Goal: Information Seeking & Learning: Learn about a topic

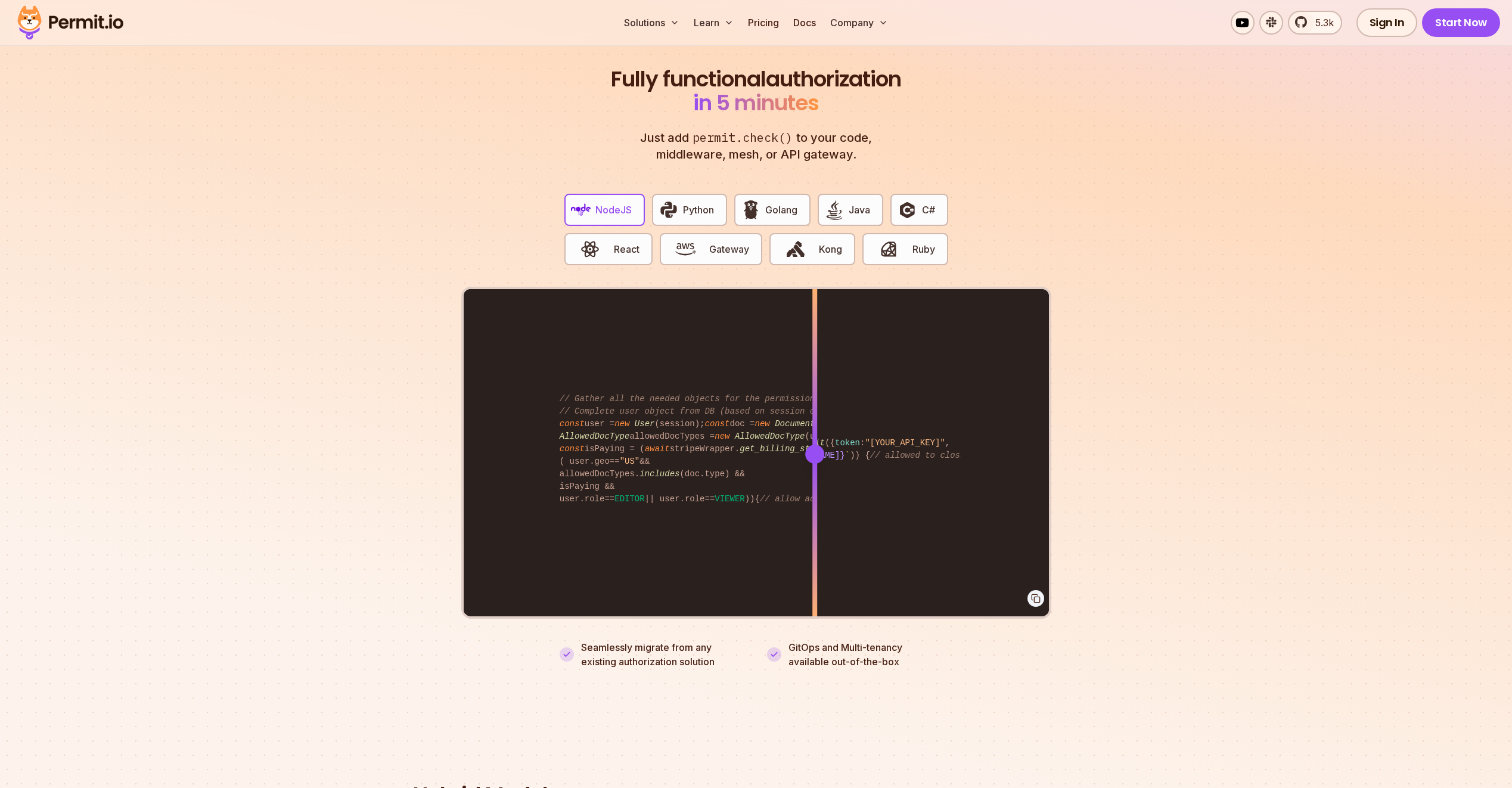
scroll to position [2265, 0]
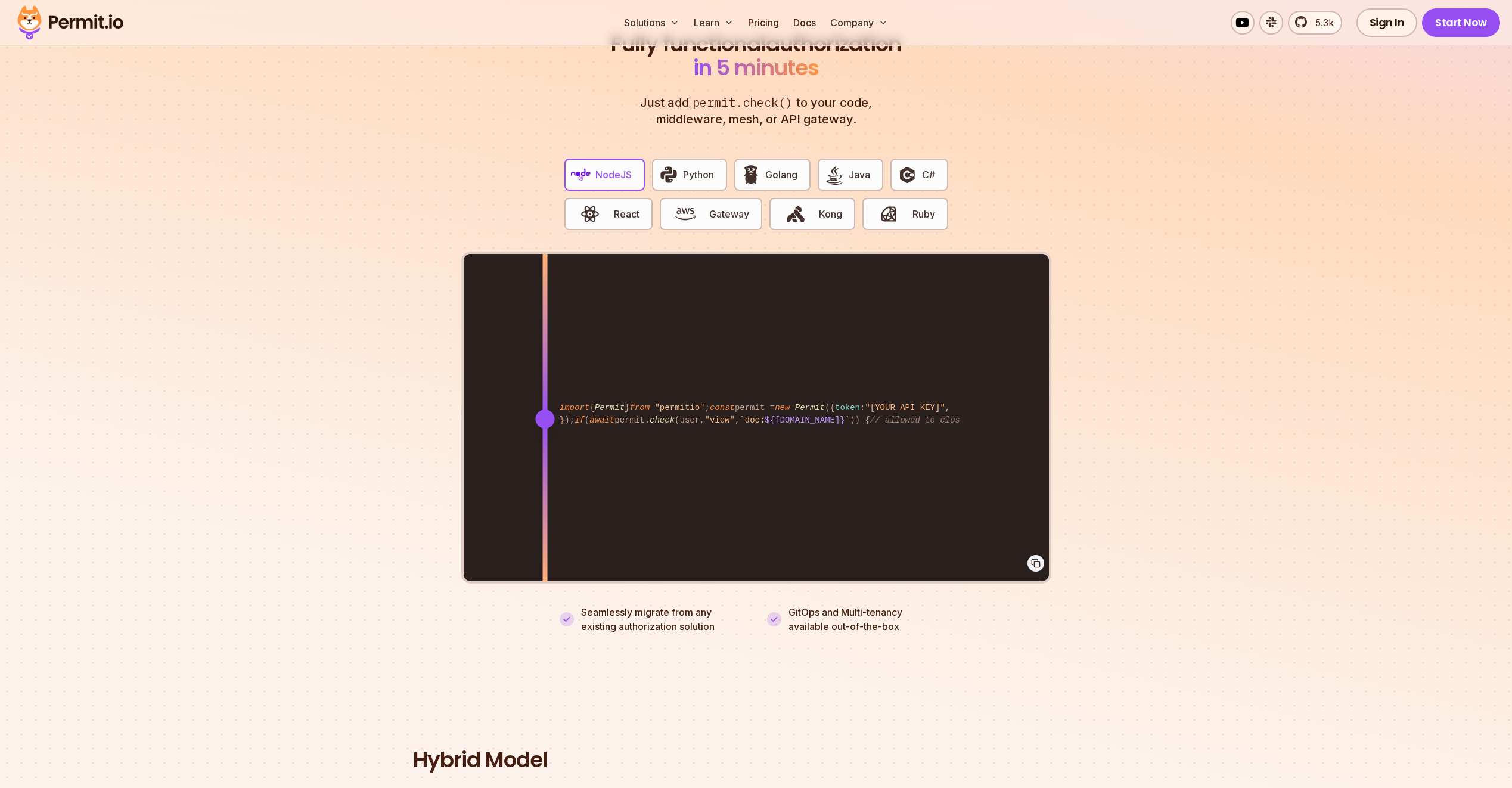
drag, startPoint x: 820, startPoint y: 405, endPoint x: 544, endPoint y: 457, distance: 280.9
click at [544, 457] on div at bounding box center [545, 418] width 5 height 329
click at [688, 168] on span "Python" at bounding box center [699, 174] width 31 height 14
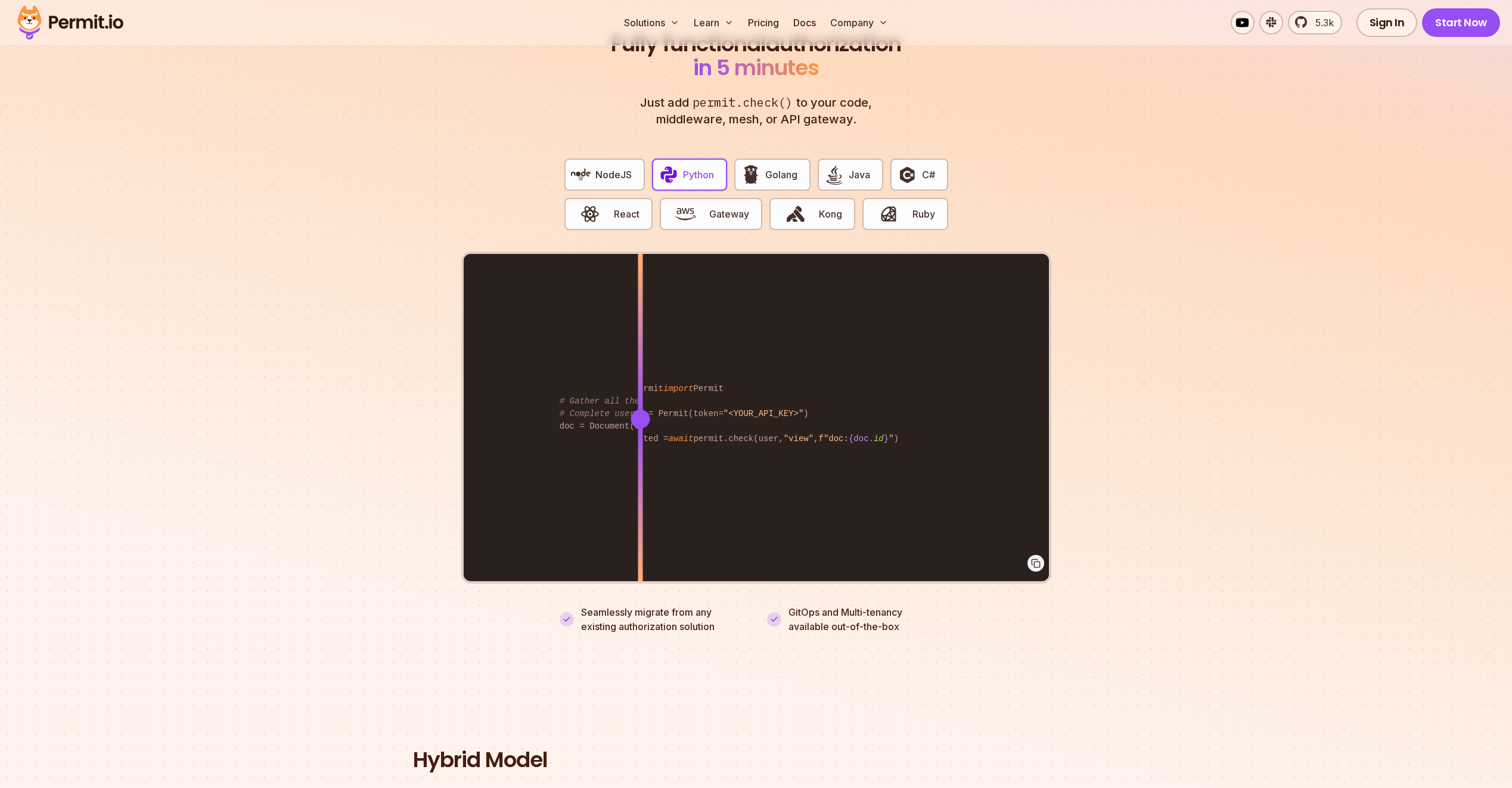
drag, startPoint x: 813, startPoint y: 406, endPoint x: 640, endPoint y: 420, distance: 173.6
click at [640, 420] on div at bounding box center [640, 418] width 5 height 329
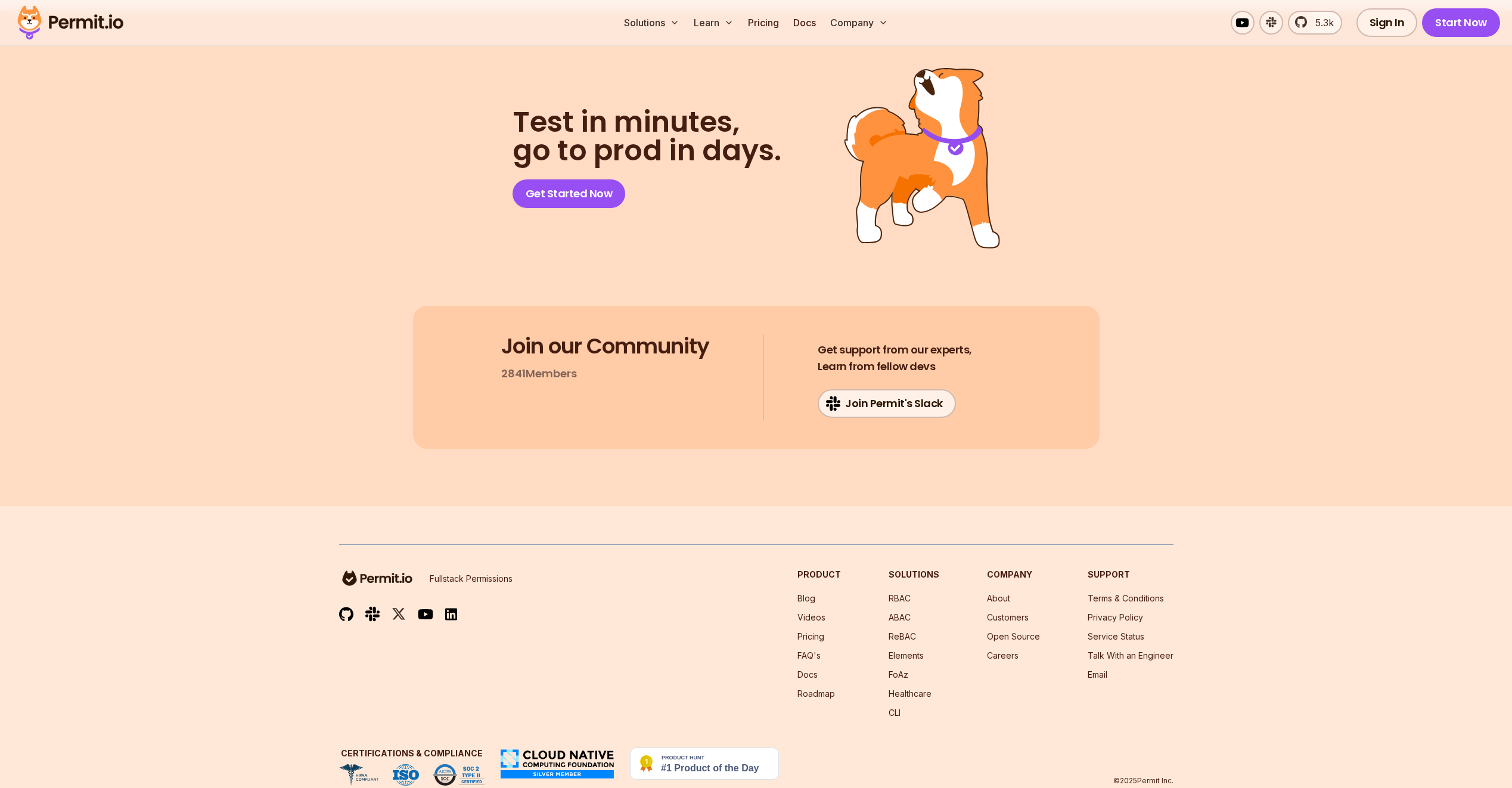
scroll to position [6140, 0]
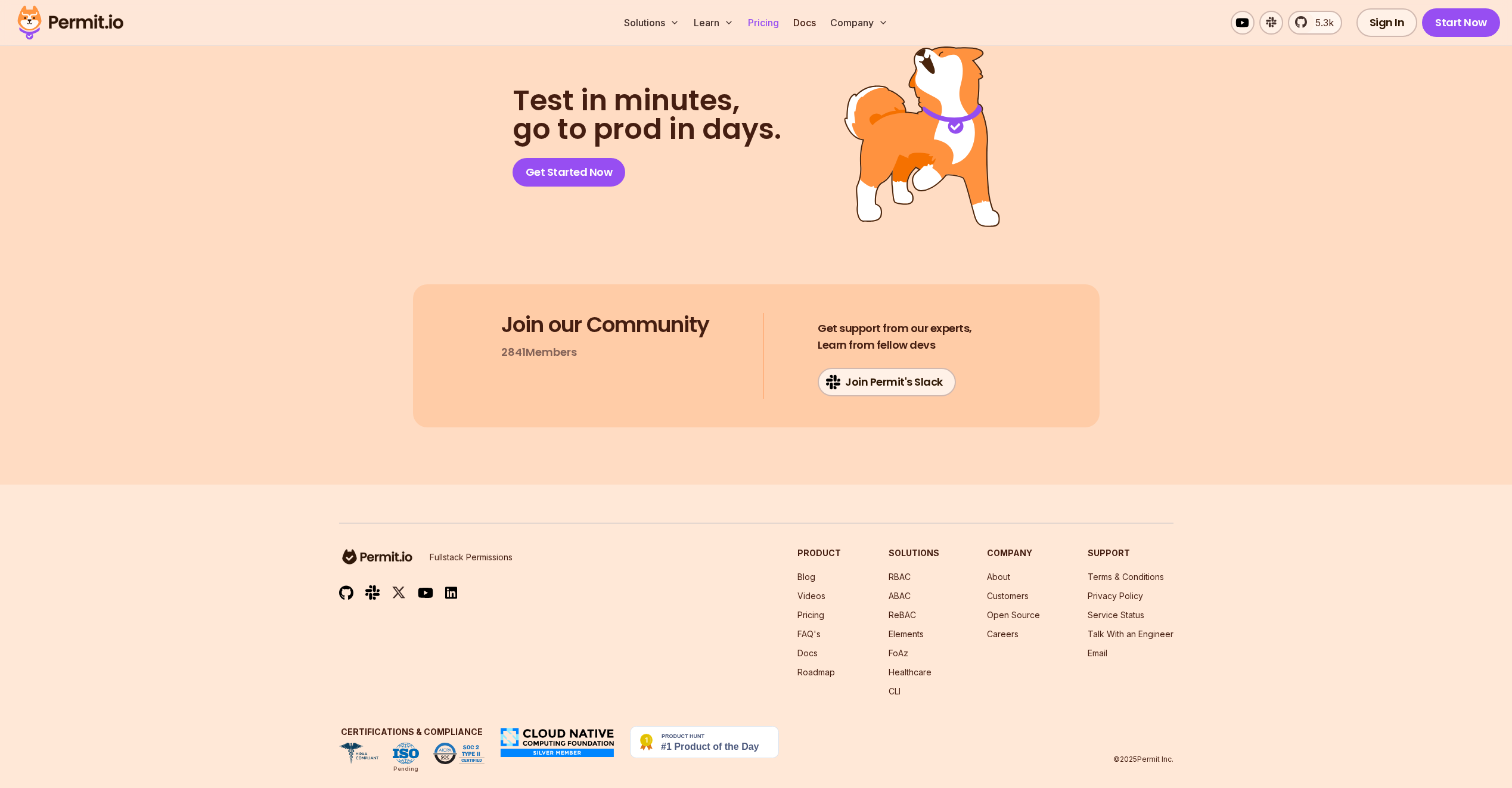
click at [759, 22] on link "Pricing" at bounding box center [763, 22] width 40 height 24
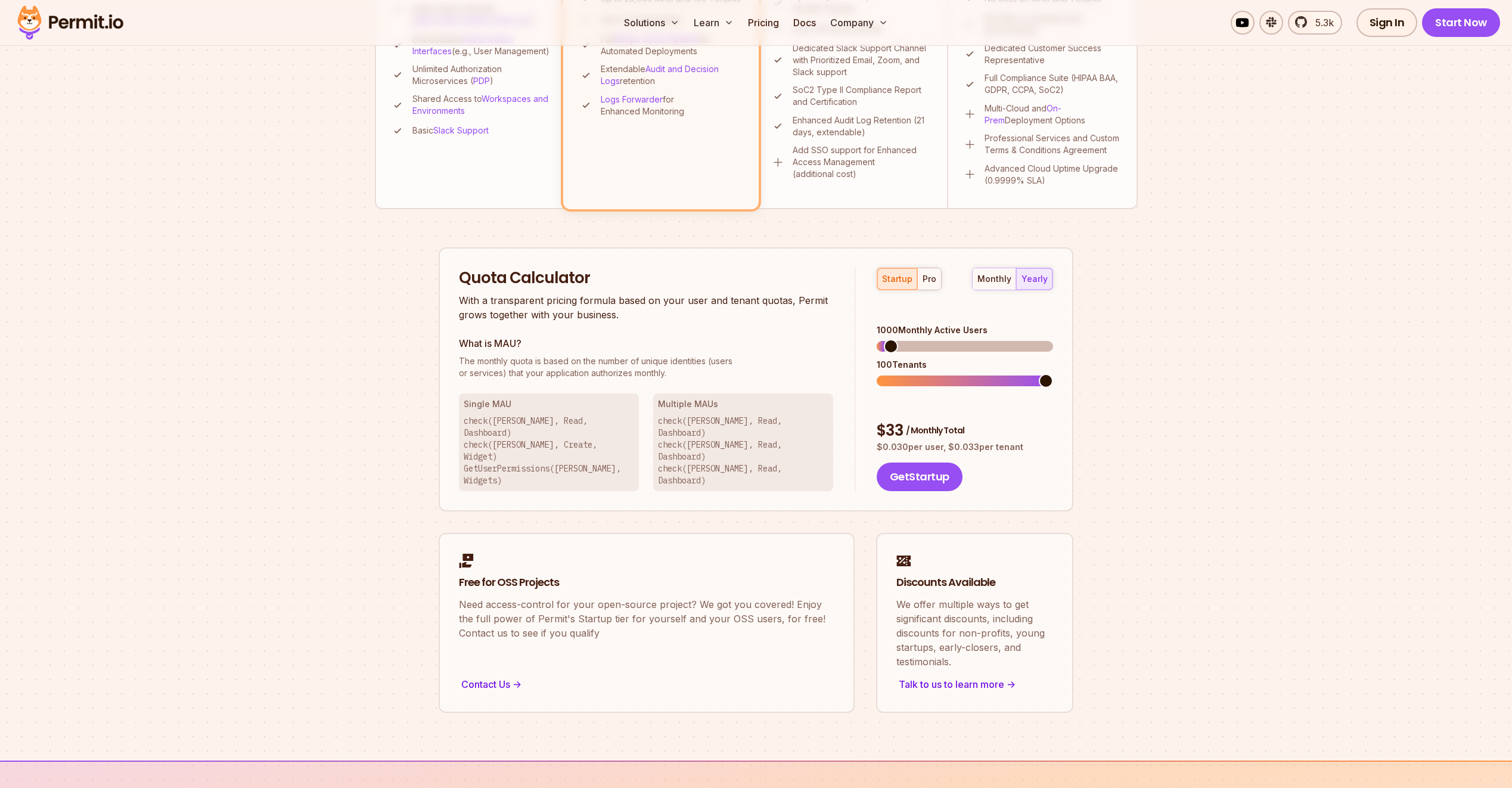
scroll to position [536, 0]
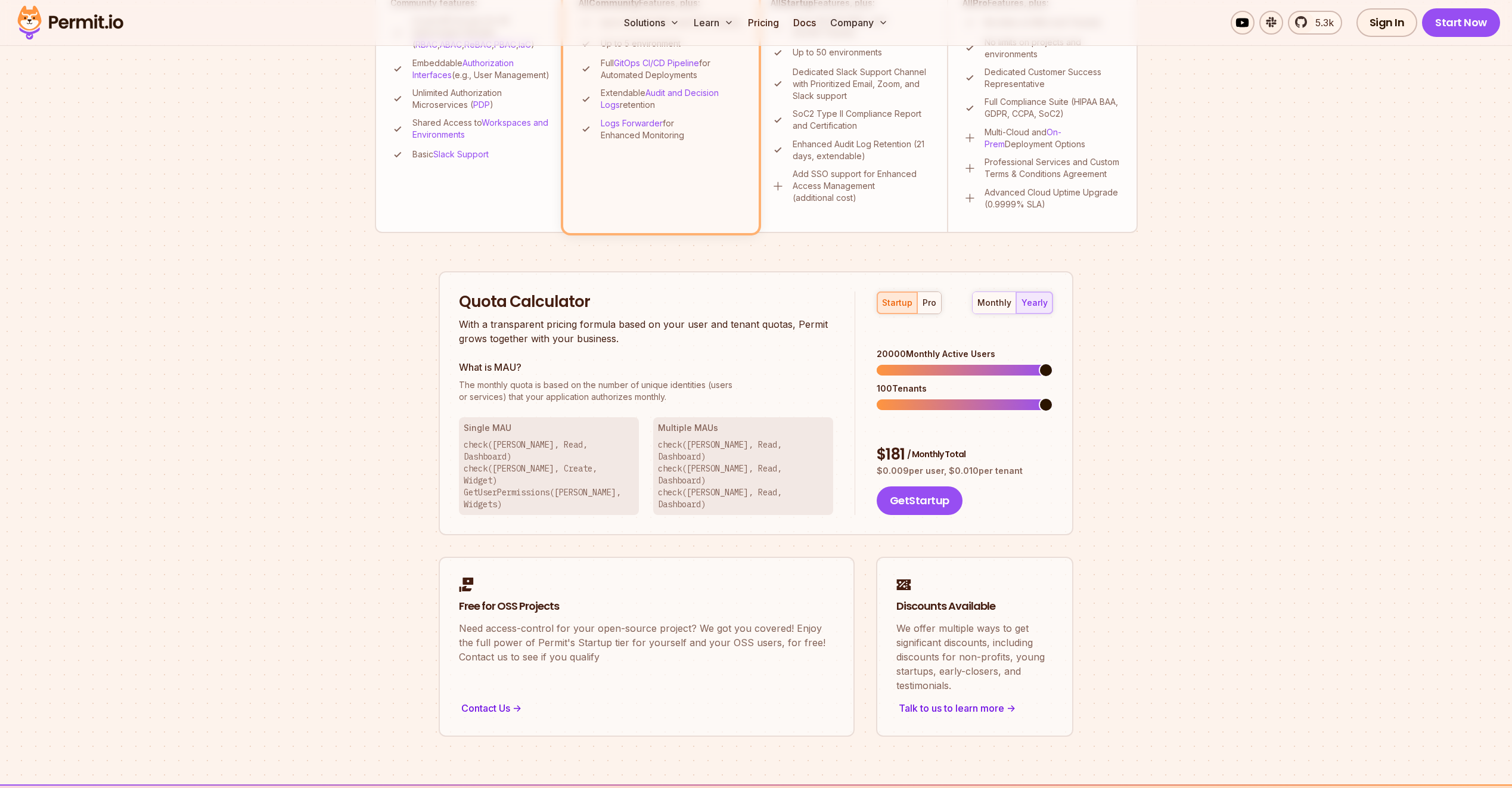
click at [1053, 363] on span at bounding box center [1045, 369] width 14 height 14
click at [876, 398] on span at bounding box center [883, 404] width 14 height 14
click at [928, 298] on div "pro" at bounding box center [929, 302] width 14 height 12
click at [1053, 363] on span at bounding box center [1045, 369] width 14 height 14
click at [1053, 397] on span at bounding box center [1045, 404] width 14 height 14
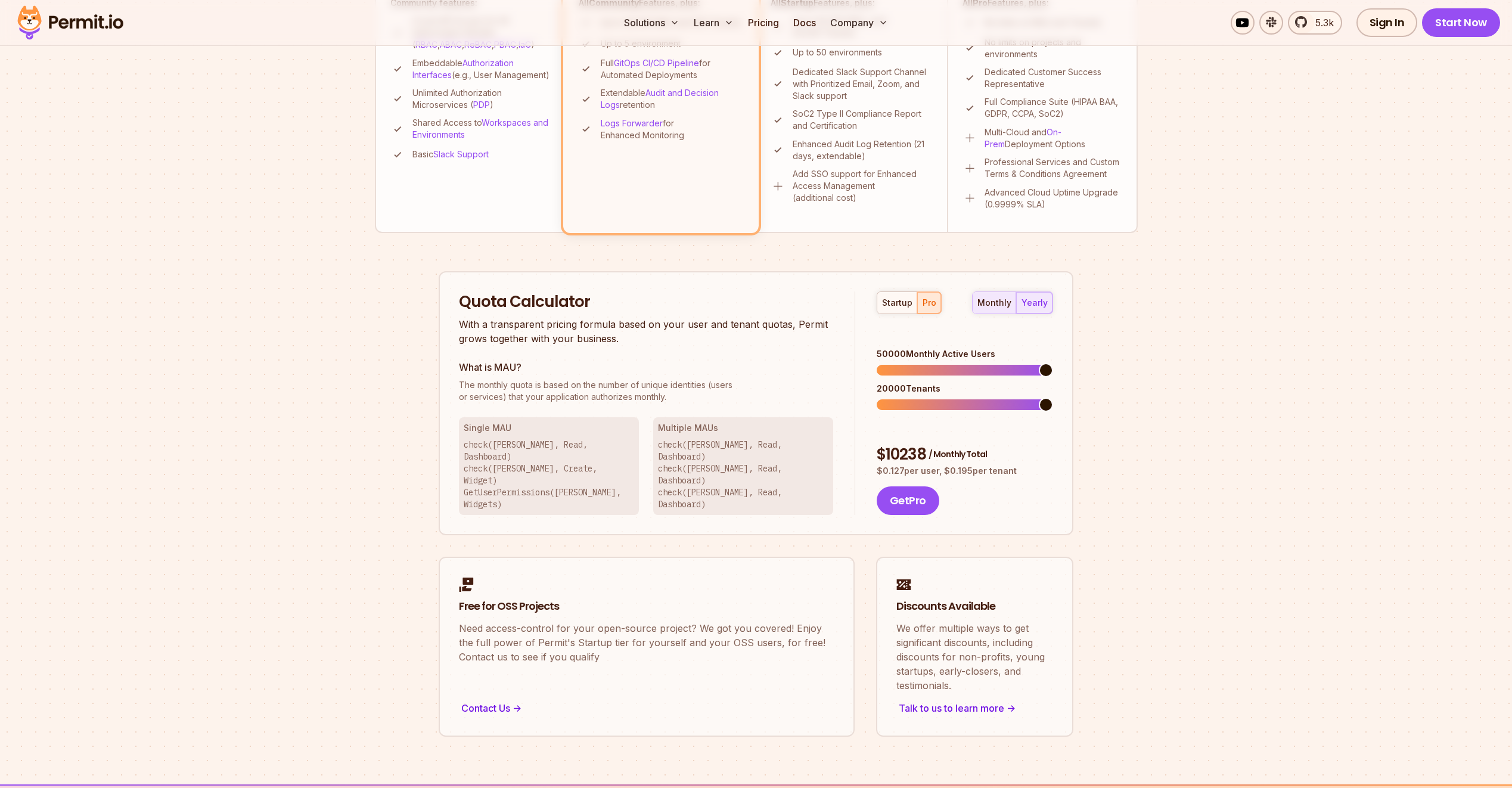
click at [1004, 301] on div "monthly" at bounding box center [993, 302] width 34 height 12
drag, startPoint x: 1023, startPoint y: 306, endPoint x: 1017, endPoint y: 304, distance: 6.3
click at [1018, 305] on button "yearly" at bounding box center [1034, 303] width 36 height 21
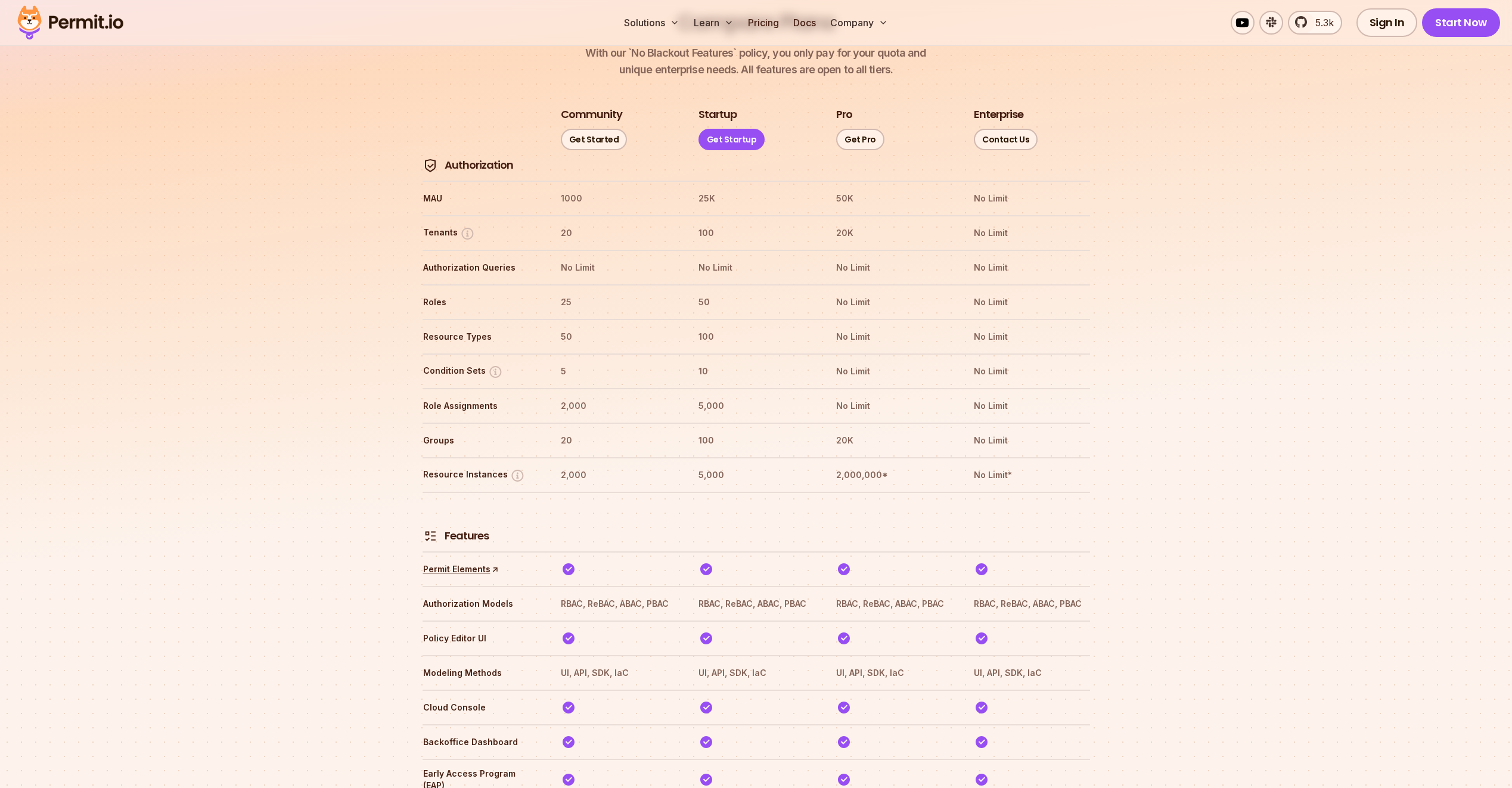
scroll to position [1371, 0]
